Goal: Ask a question: Seek information or help from site administrators or community

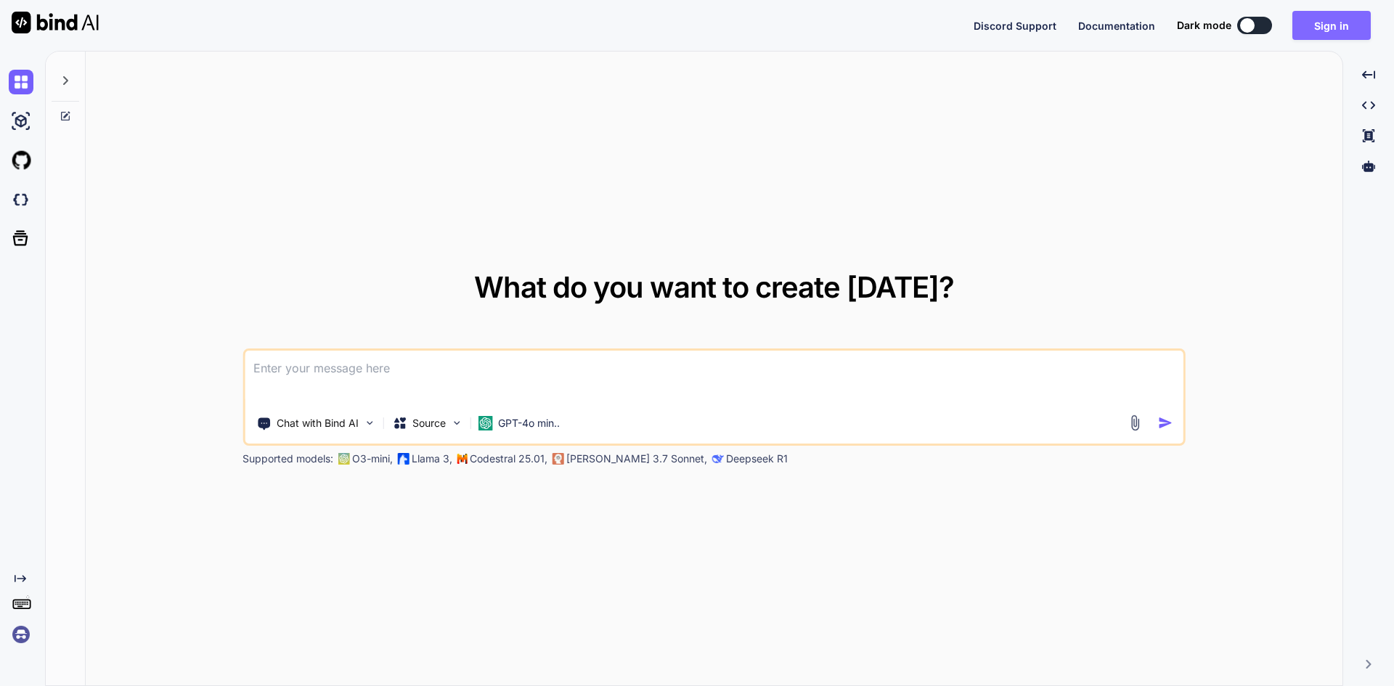
click at [1340, 23] on button "Sign in" at bounding box center [1332, 25] width 78 height 29
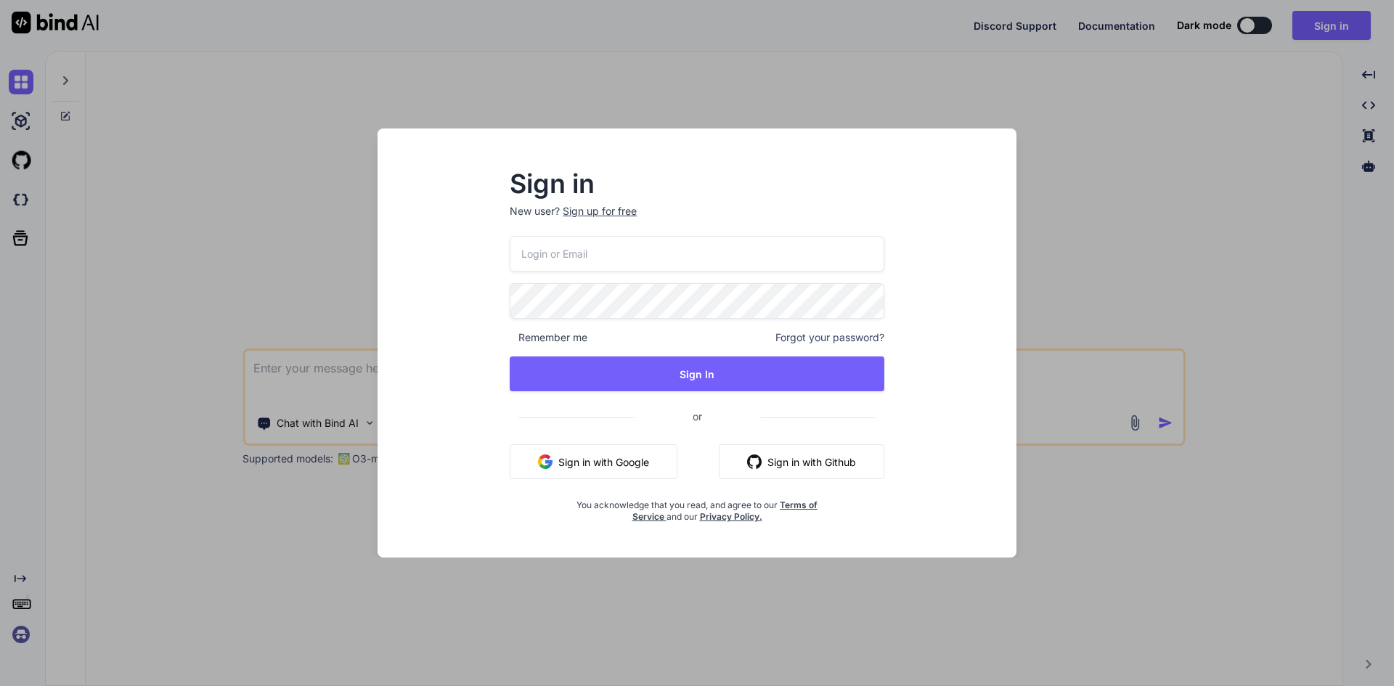
click at [566, 253] on input "email" at bounding box center [697, 254] width 375 height 36
drag, startPoint x: 643, startPoint y: 256, endPoint x: 410, endPoint y: 261, distance: 232.5
click at [410, 261] on div "Sign in New user? Sign up for free [EMAIL_ADDRESS][DOMAIN_NAME] Remember me For…" at bounding box center [697, 356] width 616 height 403
type input "[EMAIL_ADDRESS][DOMAIN_NAME]"
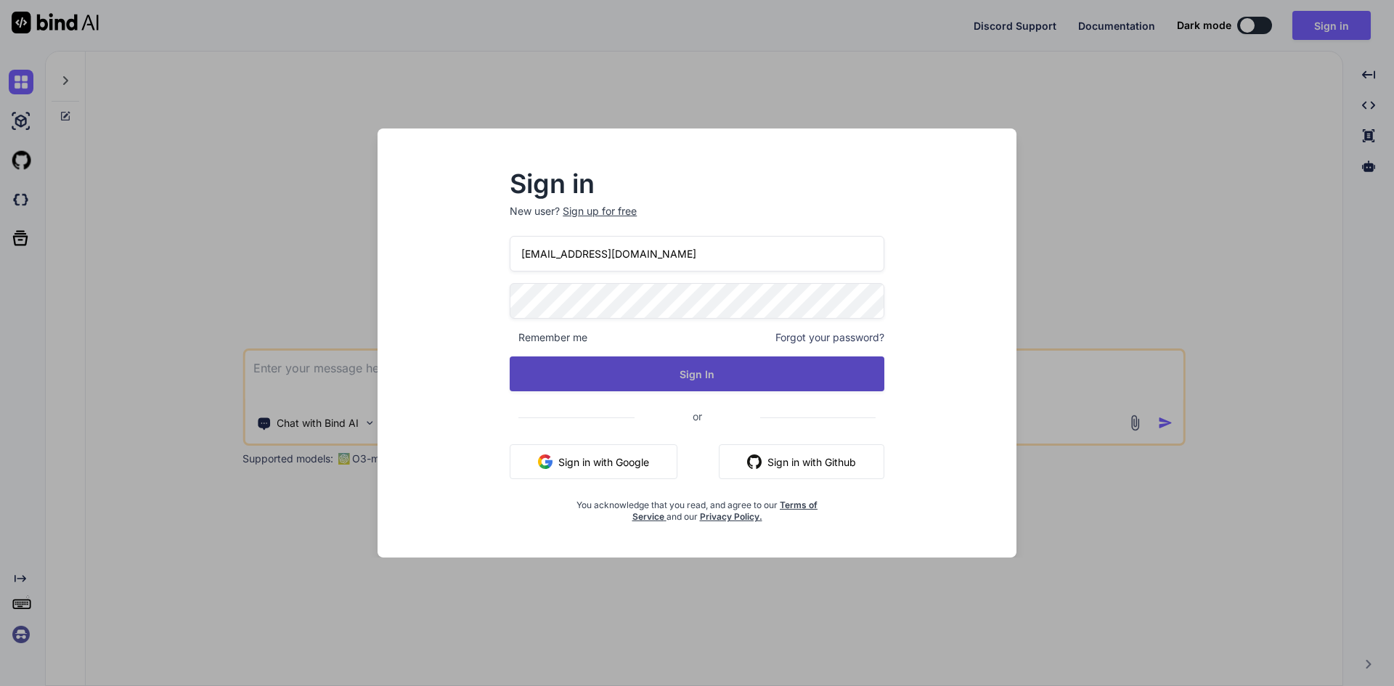
click at [695, 380] on button "Sign In" at bounding box center [697, 374] width 375 height 35
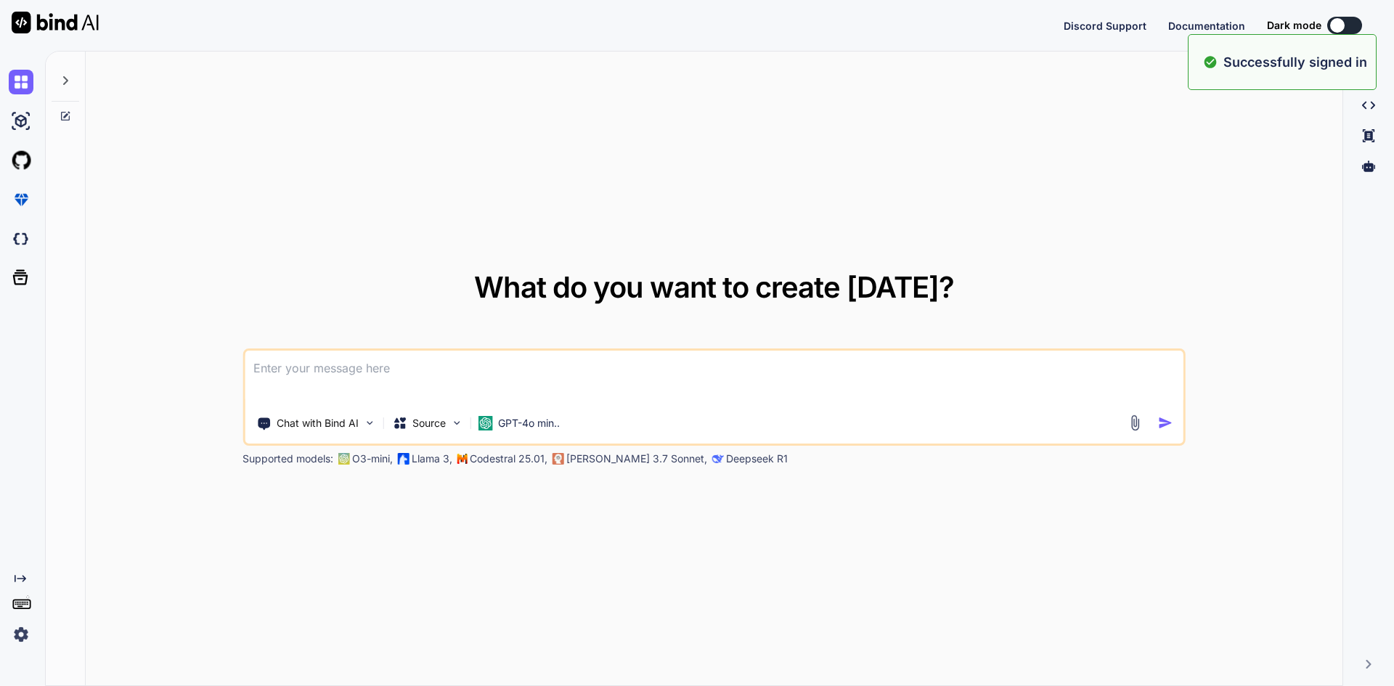
type textarea "x"
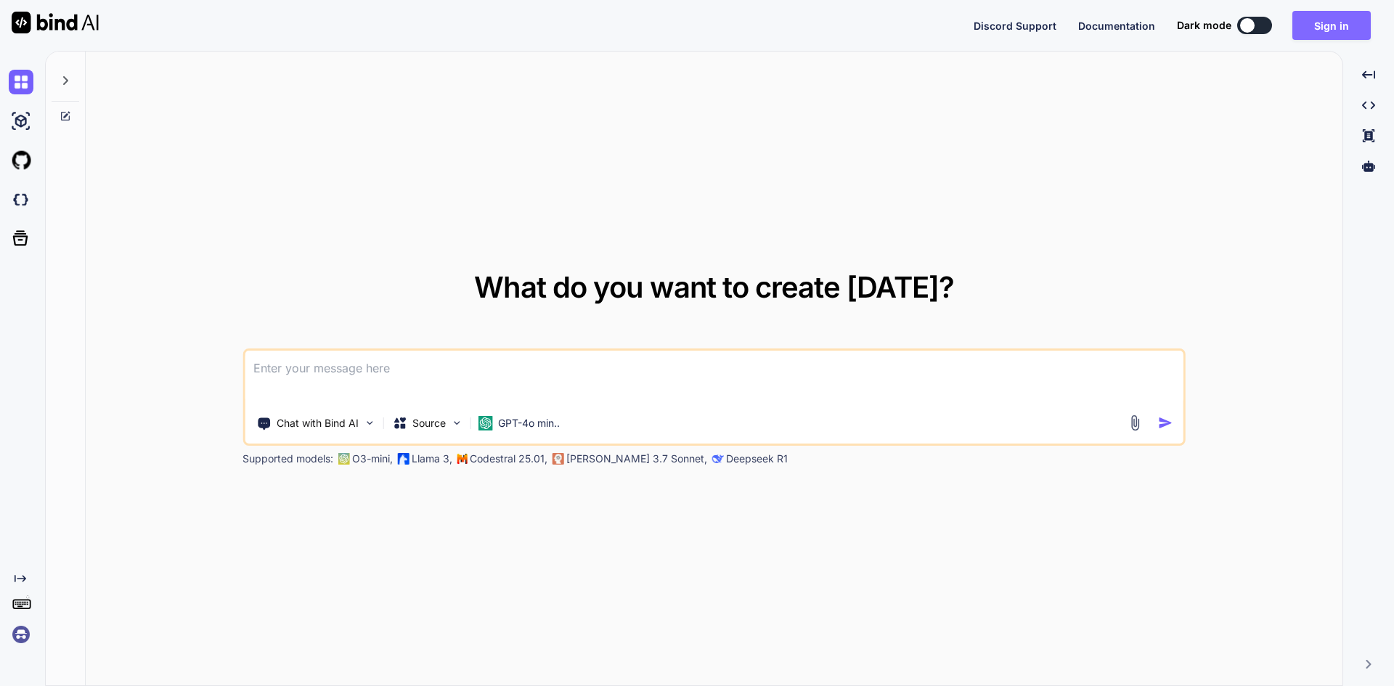
click at [1335, 25] on button "Sign in" at bounding box center [1332, 25] width 78 height 29
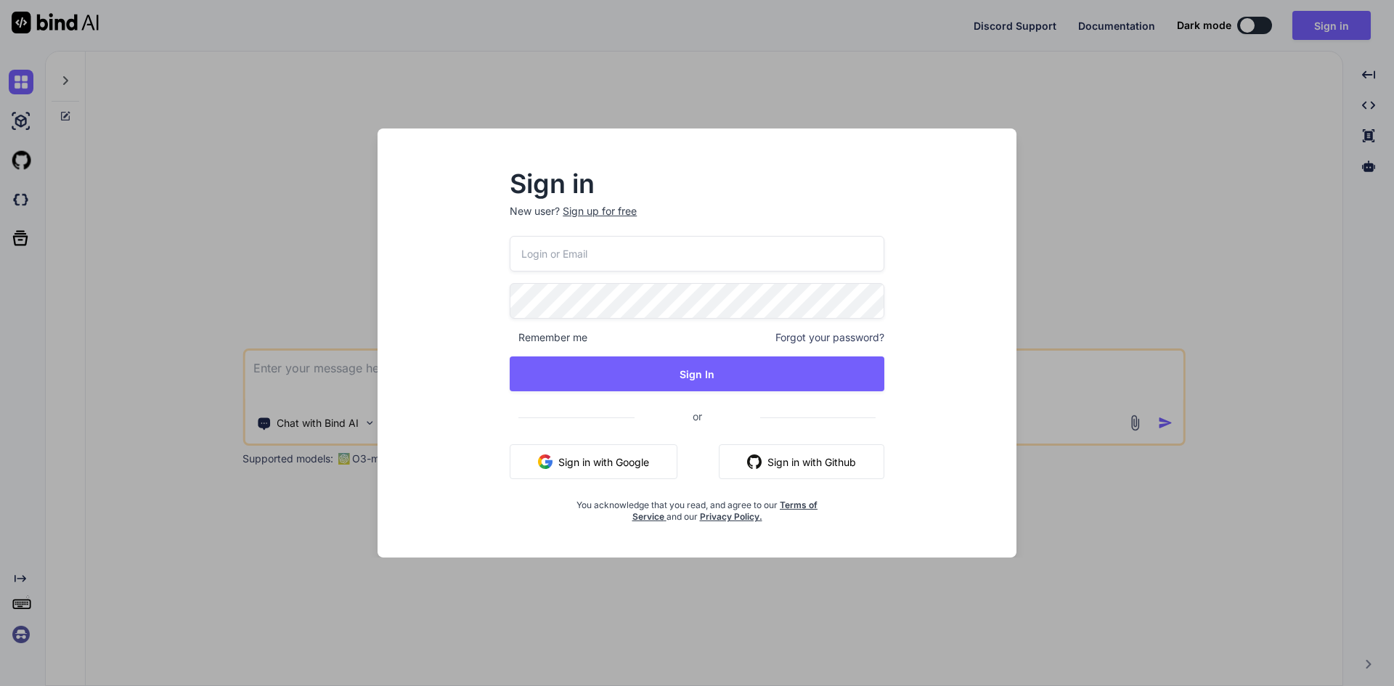
click at [571, 257] on input "email" at bounding box center [697, 254] width 375 height 36
paste input "[EMAIL_ADDRESS][DOMAIN_NAME]"
type input "[EMAIL_ADDRESS][DOMAIN_NAME]"
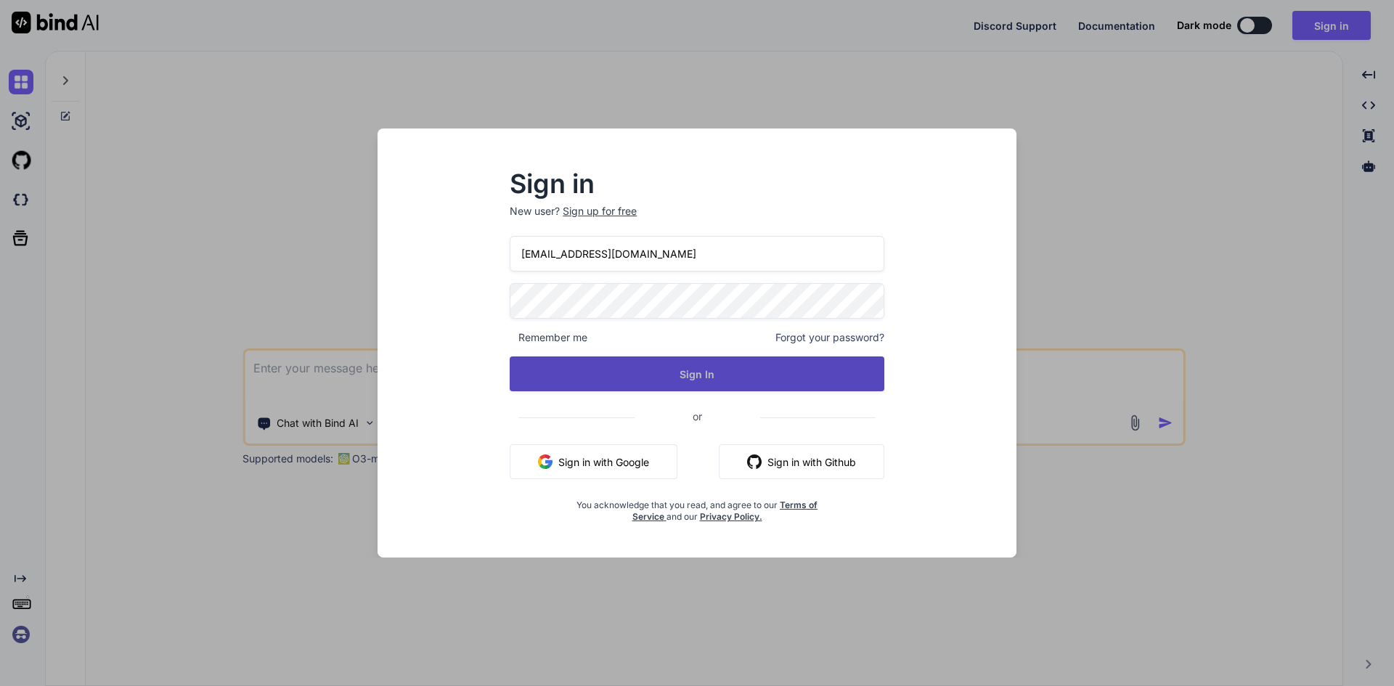
click at [697, 368] on button "Sign In" at bounding box center [697, 374] width 375 height 35
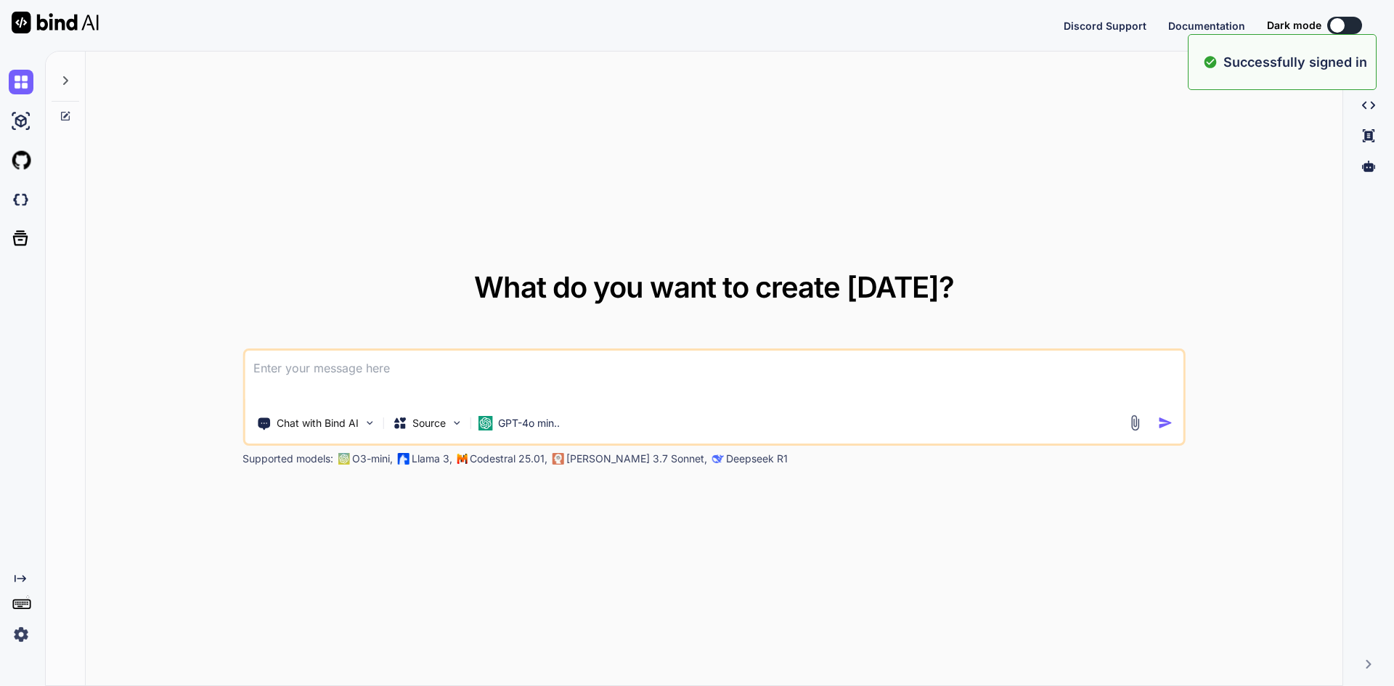
click at [277, 370] on div "What do you want to create [DATE]? Chat with Bind AI Source GPT-4o min.. Suppor…" at bounding box center [719, 368] width 1349 height 635
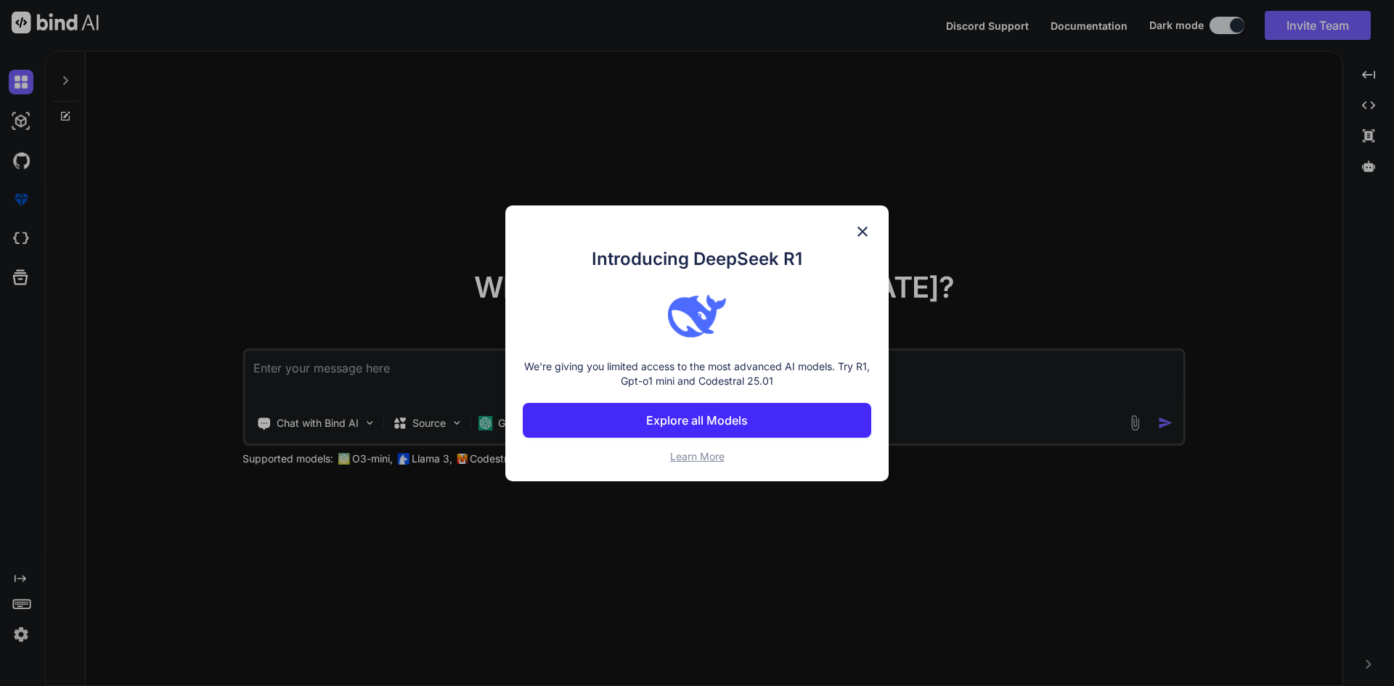
click at [858, 230] on img at bounding box center [862, 231] width 17 height 17
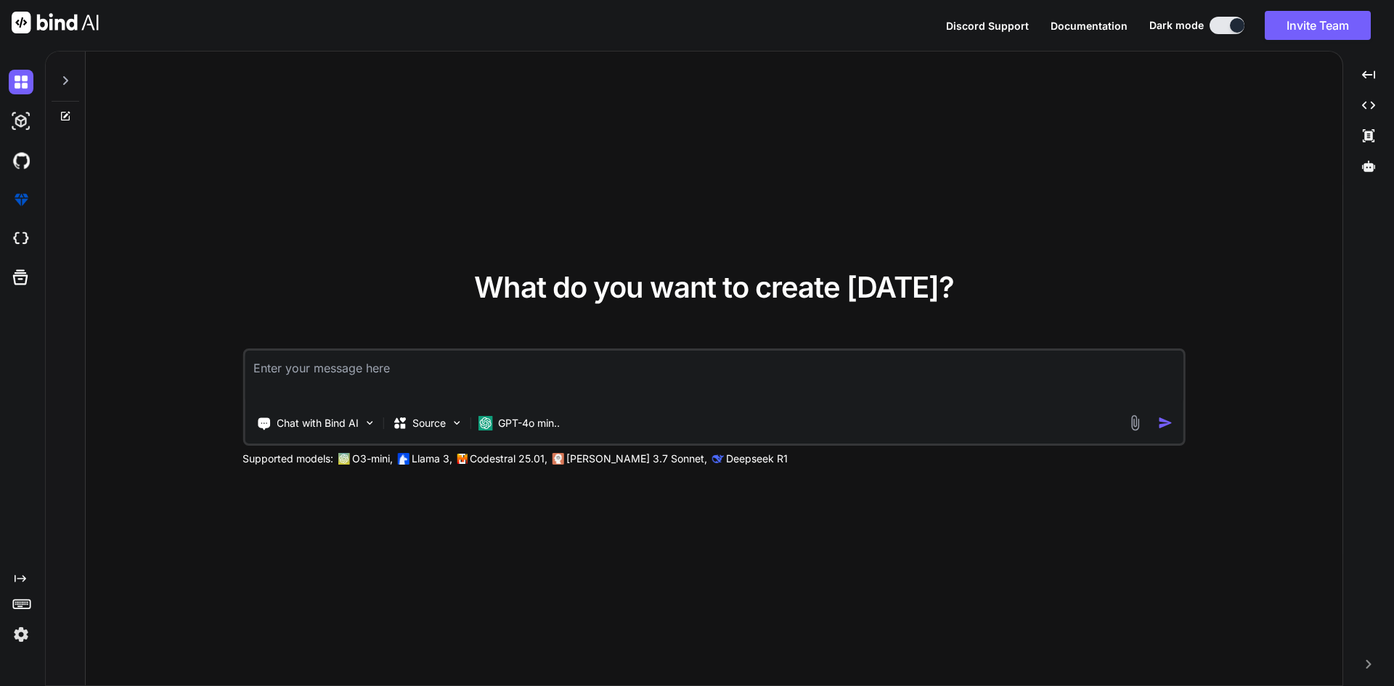
click at [313, 369] on textarea at bounding box center [714, 378] width 939 height 54
type textarea "x"
click at [336, 365] on textarea at bounding box center [714, 378] width 939 height 54
click at [926, 392] on textarea at bounding box center [714, 378] width 939 height 54
click at [540, 370] on textarea at bounding box center [714, 378] width 939 height 54
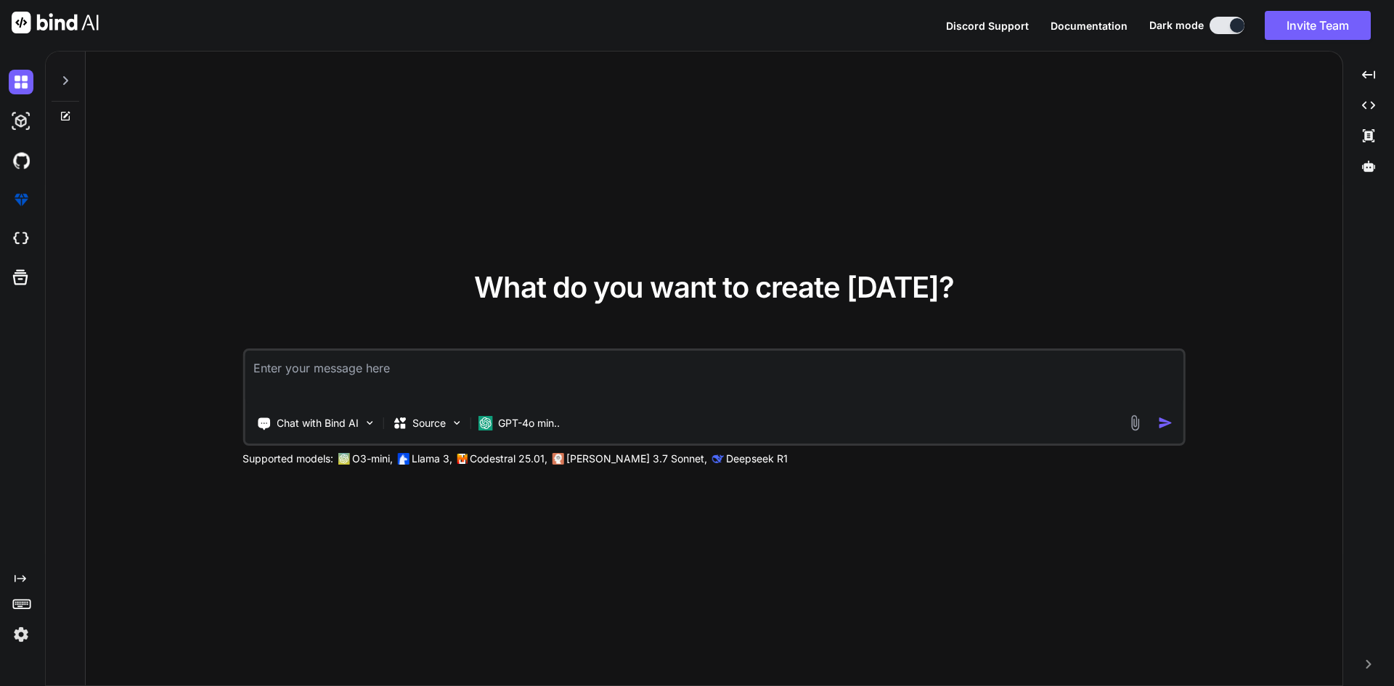
click at [1134, 422] on img at bounding box center [1135, 423] width 17 height 17
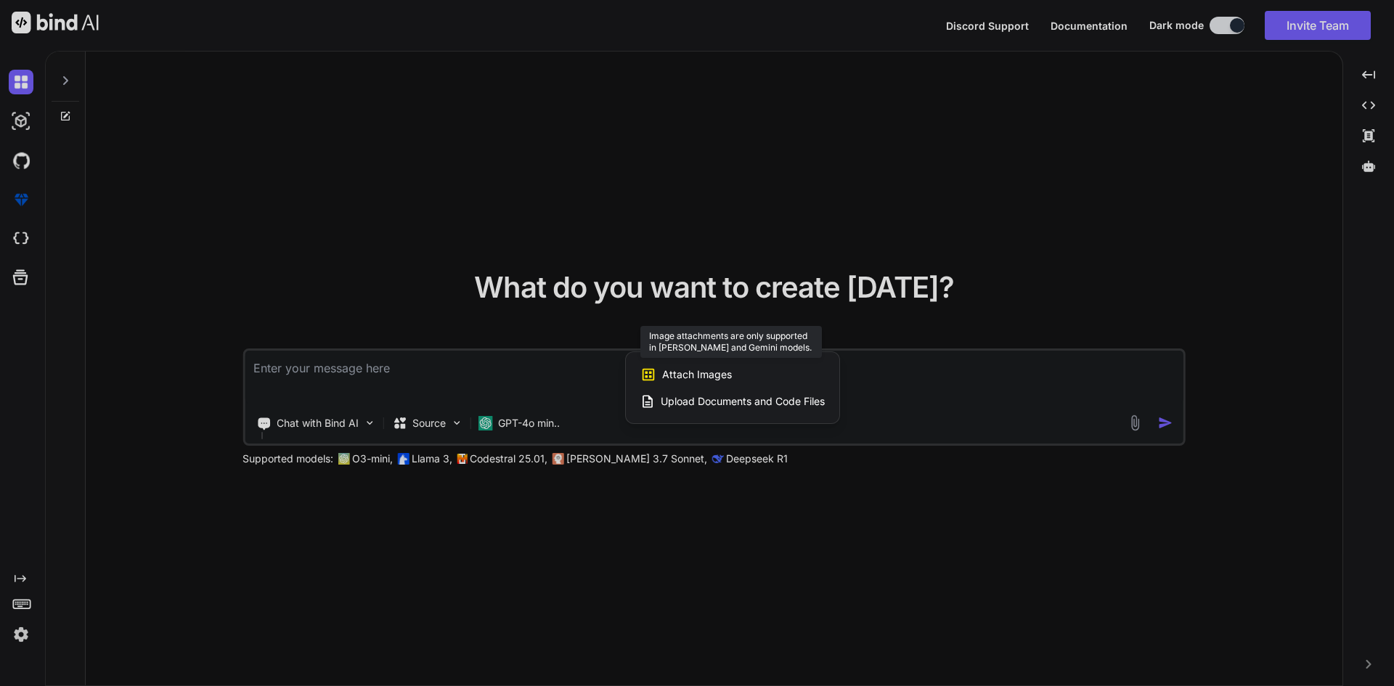
click at [697, 373] on span "Attach Images" at bounding box center [697, 374] width 70 height 15
click at [697, 372] on span "Attach Images" at bounding box center [697, 374] width 70 height 15
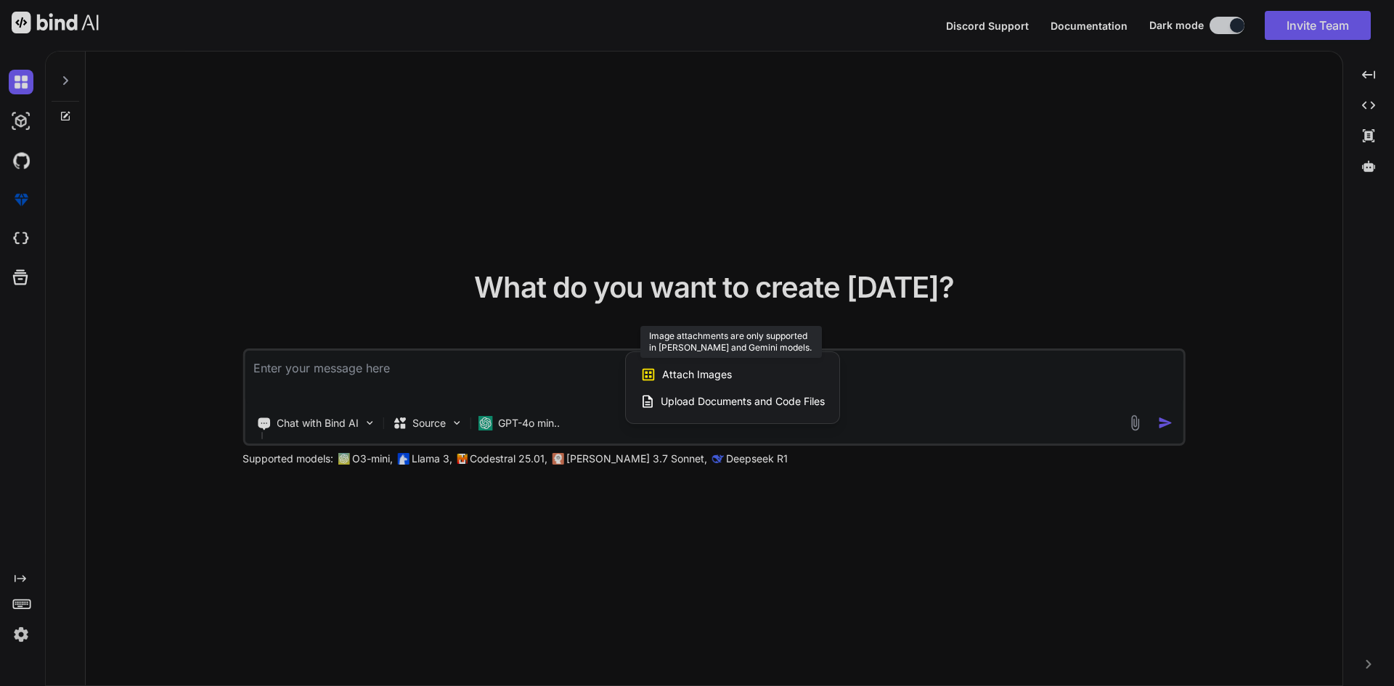
click at [649, 378] on icon at bounding box center [649, 375] width 16 height 16
click at [650, 377] on icon at bounding box center [649, 375] width 12 height 12
click at [676, 405] on span "Upload Documents and Code Files" at bounding box center [743, 401] width 164 height 15
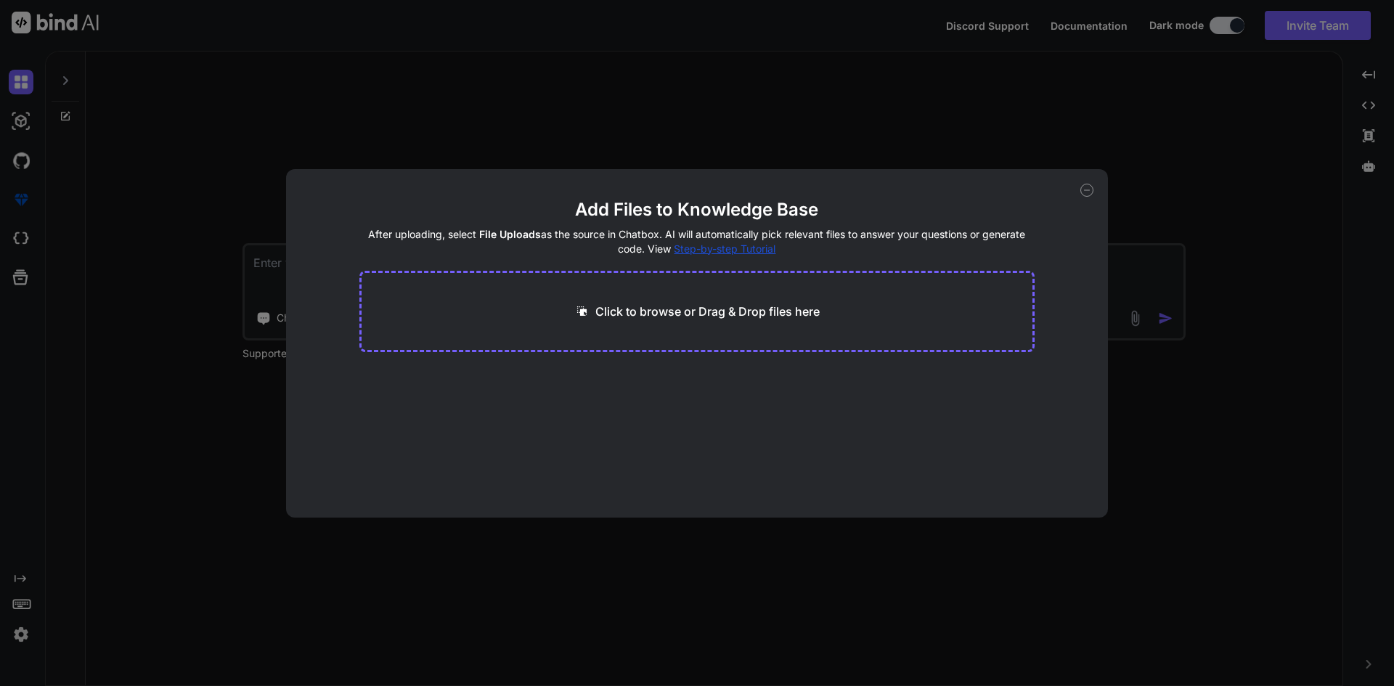
click at [688, 308] on p "Click to browse or Drag & Drop files here" at bounding box center [708, 311] width 224 height 17
type input "C:\fakepath\Screenshot (154).png"
click at [1275, 192] on div "Add Files to Knowledge Base After uploading, select File Uploads as the source …" at bounding box center [697, 343] width 1394 height 686
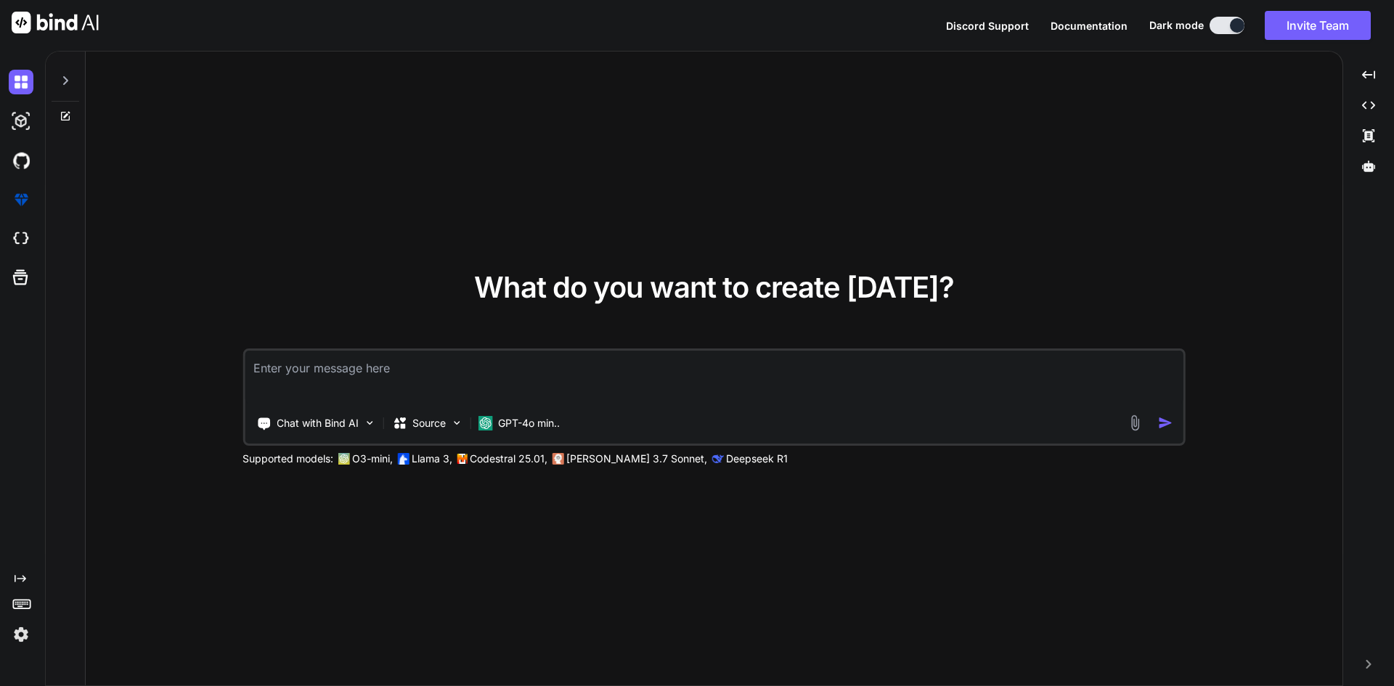
click at [323, 355] on textarea at bounding box center [714, 378] width 939 height 54
click at [318, 375] on textarea at bounding box center [714, 378] width 939 height 54
type textarea "How can enable generate script buttion in SSDT"
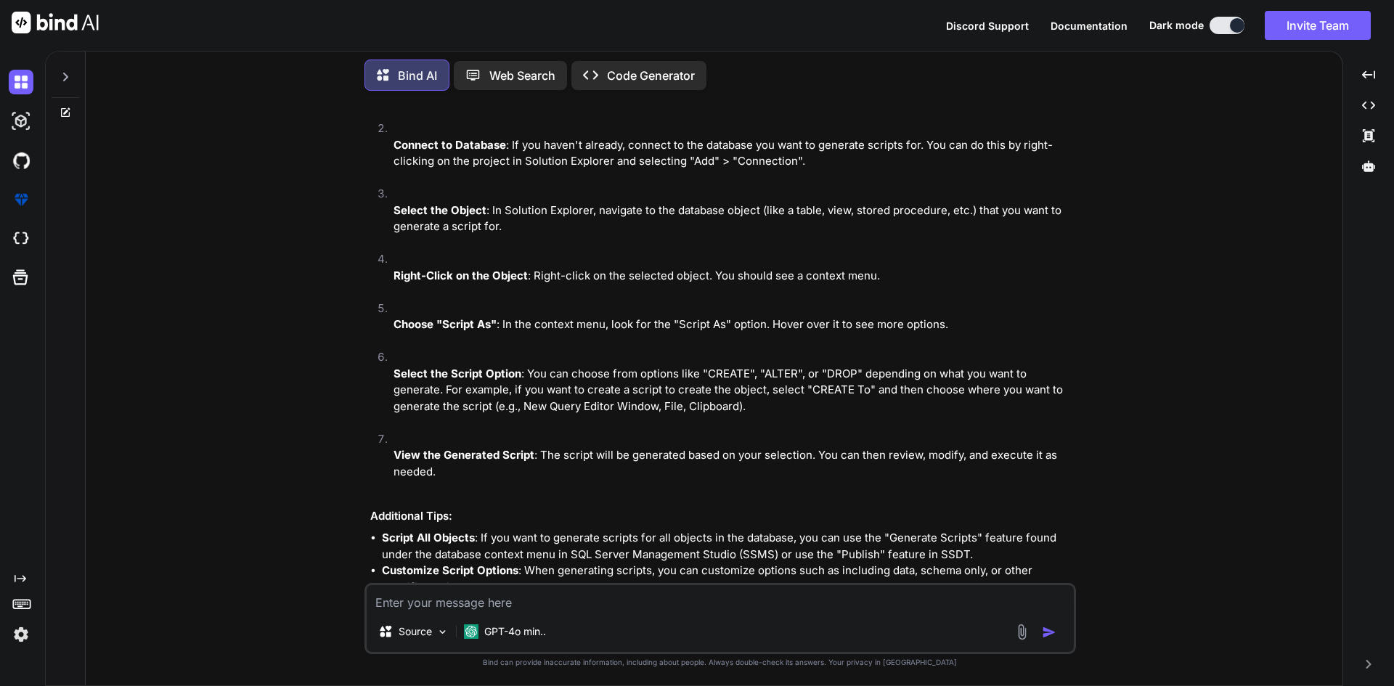
scroll to position [216, 0]
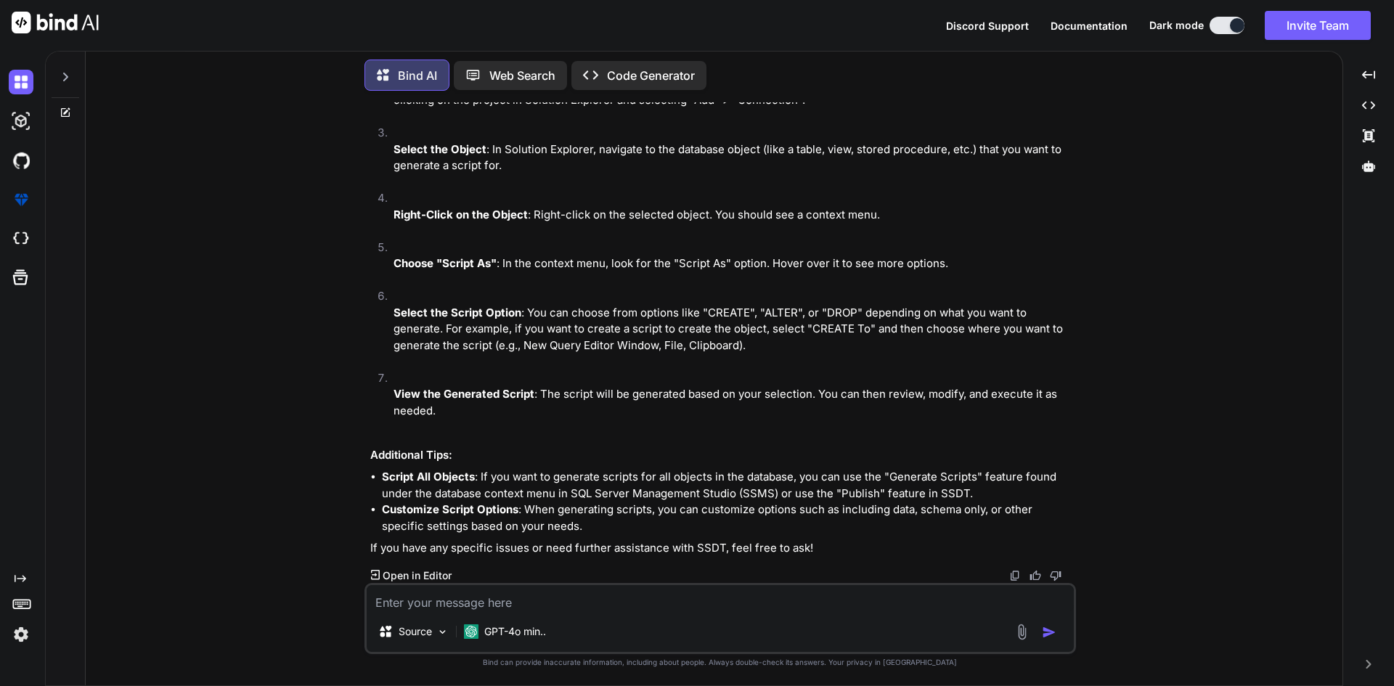
click at [529, 598] on textarea at bounding box center [720, 598] width 707 height 26
type textarea "using schema compaire"
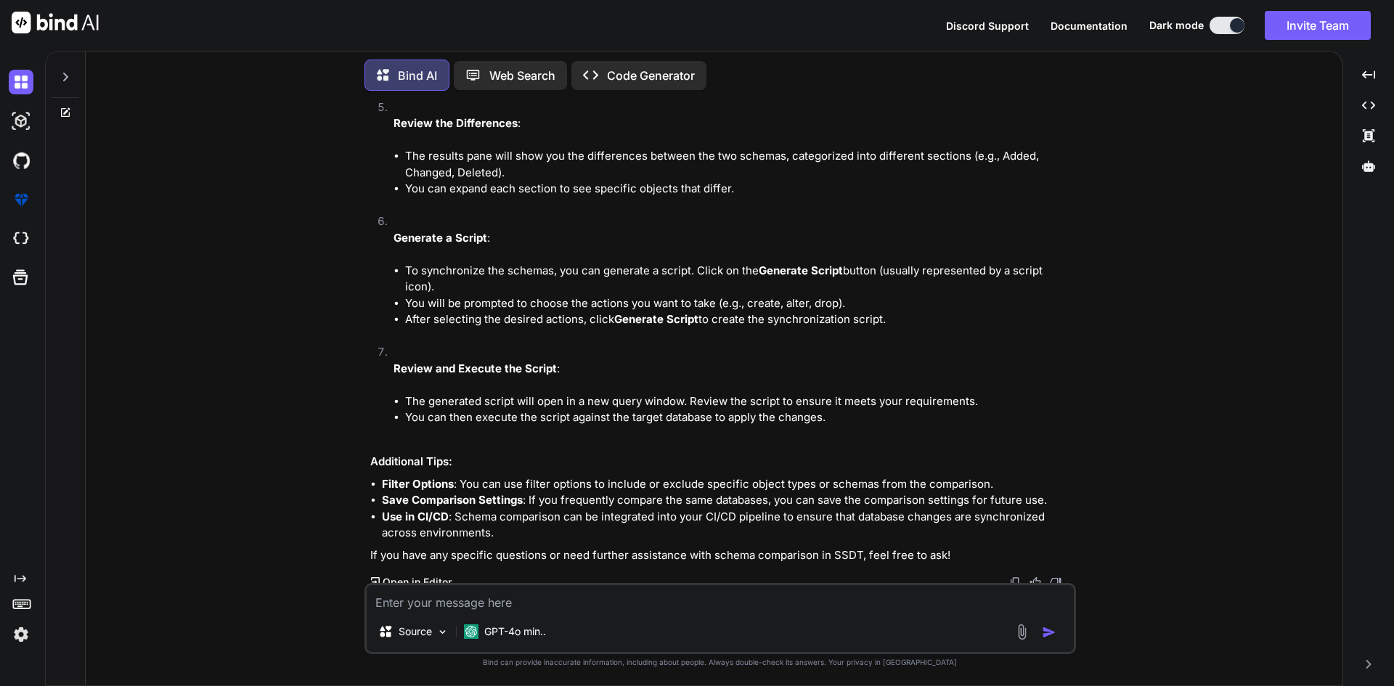
scroll to position [1220, 0]
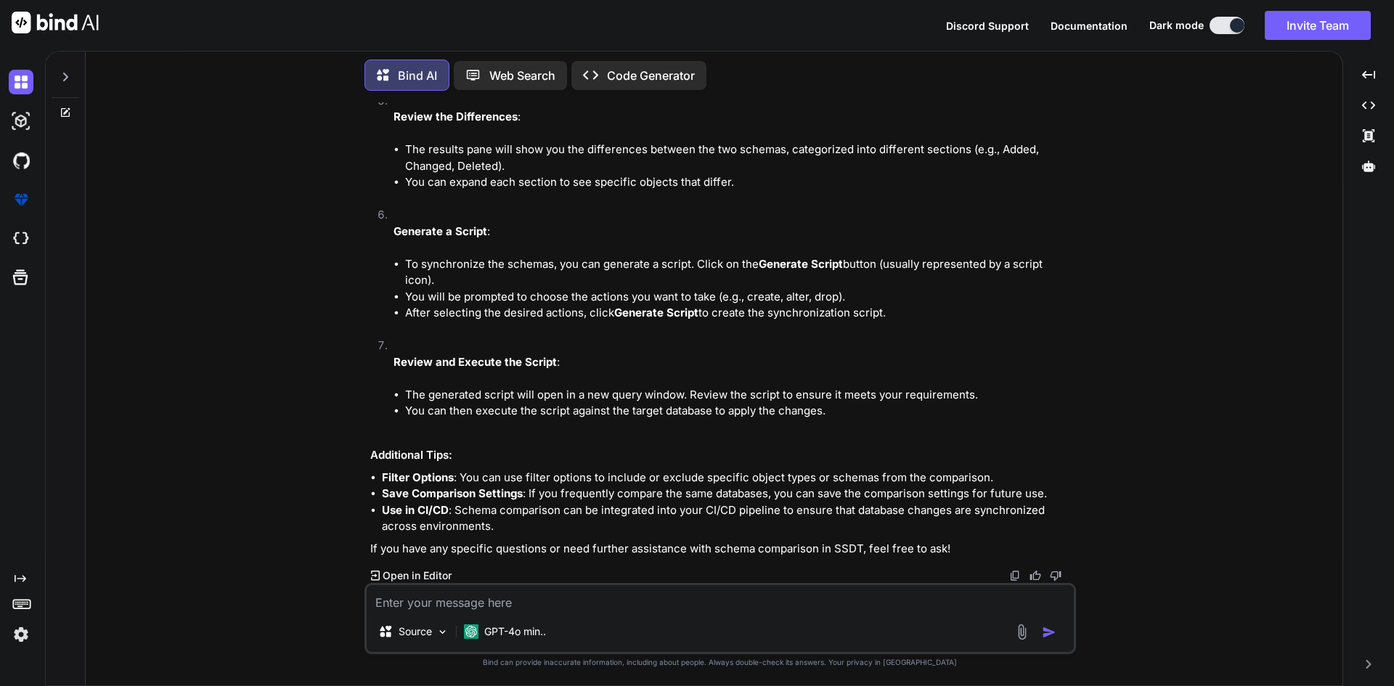
click at [454, 592] on textarea at bounding box center [720, 598] width 707 height 26
click at [450, 596] on textarea at bounding box center [720, 598] width 707 height 26
type textarea "but script icon is disabled"
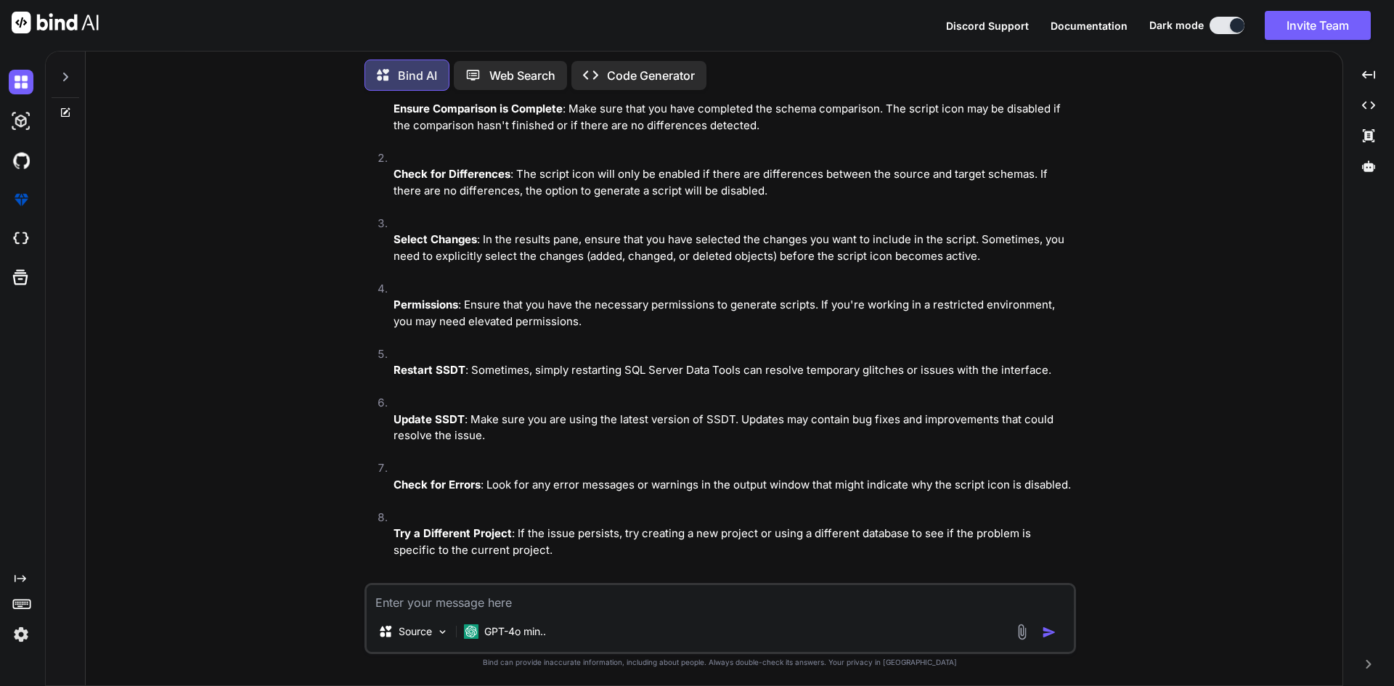
scroll to position [1899, 0]
